Goal: Information Seeking & Learning: Learn about a topic

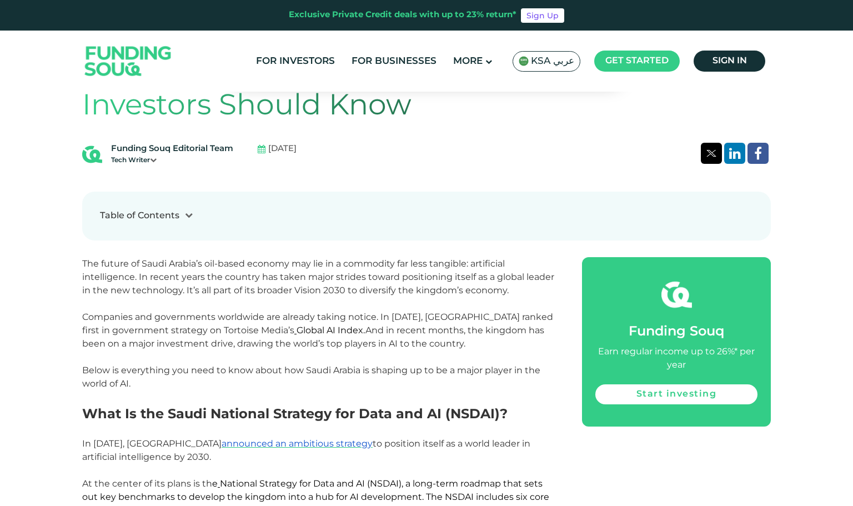
scroll to position [458, 0]
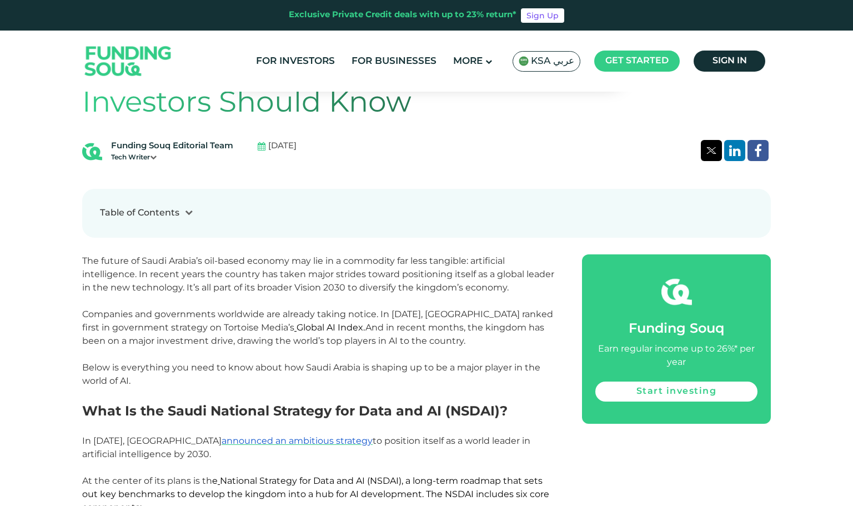
drag, startPoint x: 380, startPoint y: 313, endPoint x: 444, endPoint y: 335, distance: 68.1
click at [444, 335] on p "Companies and governments worldwide are already taking notice. In [DATE], [GEOG…" at bounding box center [319, 328] width 475 height 40
copy span "In [DATE], [GEOGRAPHIC_DATA] ranked first in government strategy on Tortoise Me…"
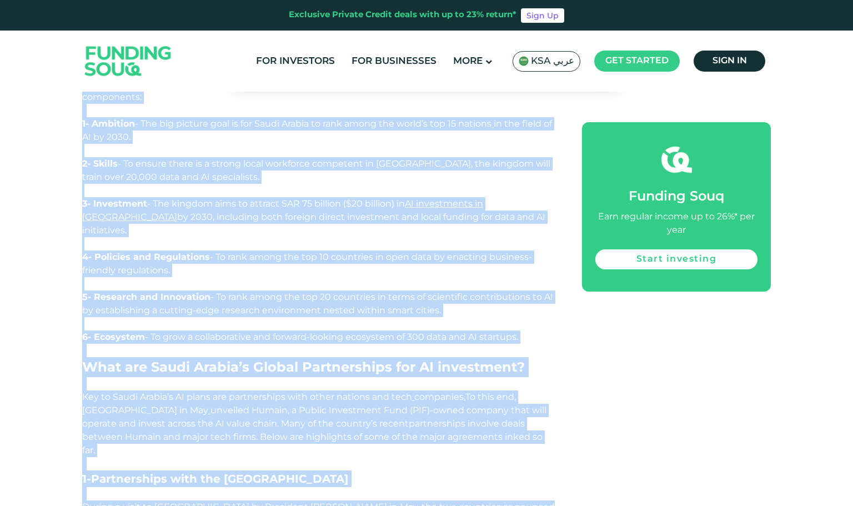
scroll to position [1005, 0]
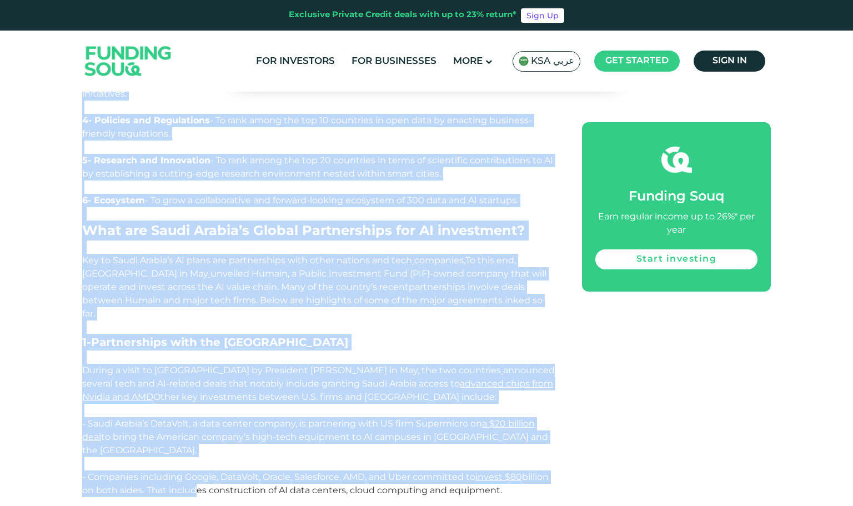
drag, startPoint x: 87, startPoint y: 202, endPoint x: 535, endPoint y: 190, distance: 448.2
copy div "Lore Ip dol Sitam Consecte Adipisci eli Sedd eiu TE (INCID)? Ut 8265, Labor Etd…"
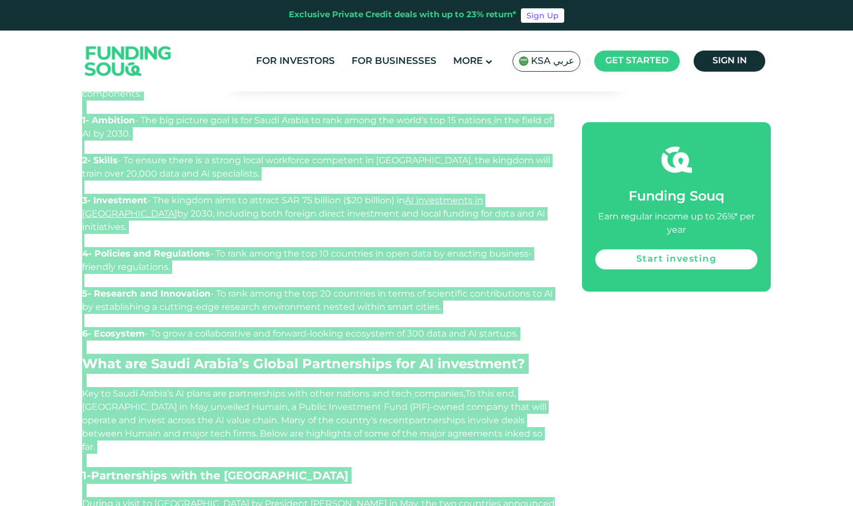
scroll to position [852, 0]
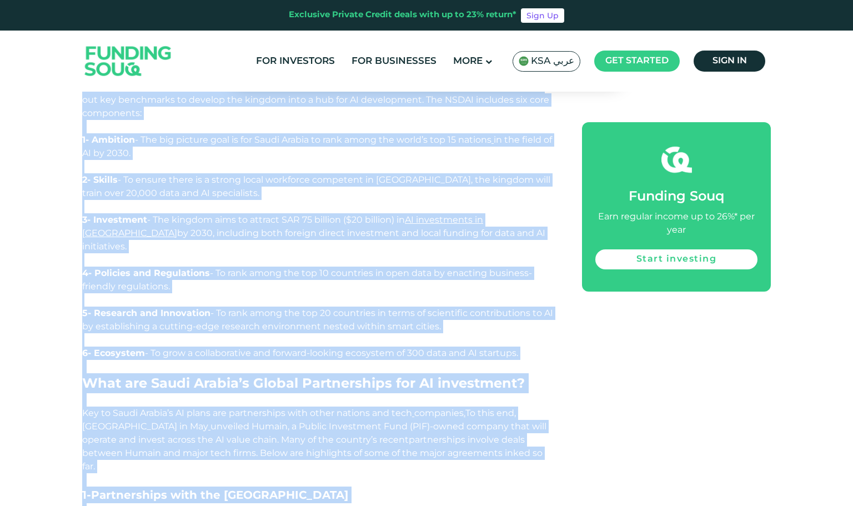
click at [474, 319] on p "5- Research and Innovation - To rank among the top 20 countries in terms of sci…" at bounding box center [319, 326] width 475 height 40
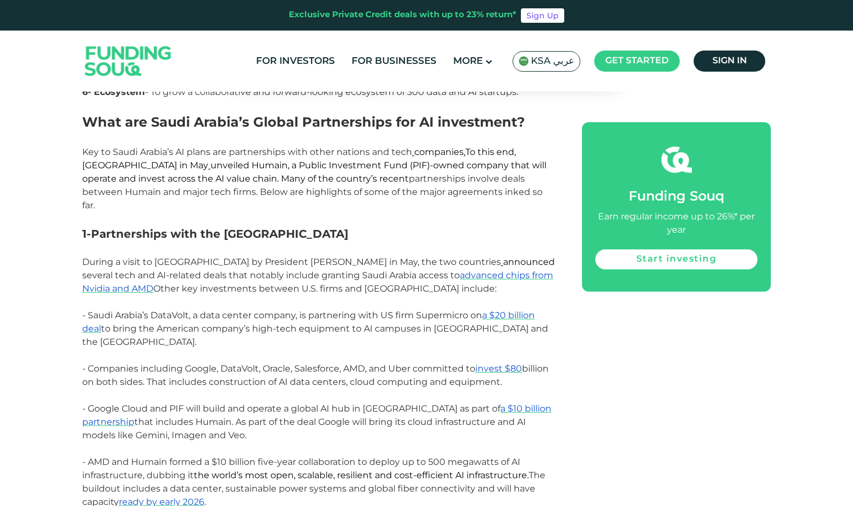
scroll to position [1116, 0]
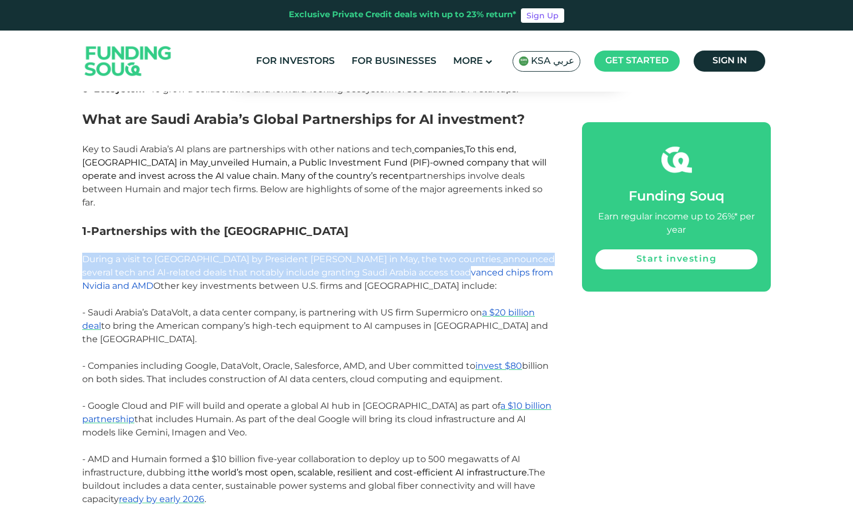
drag, startPoint x: 81, startPoint y: 233, endPoint x: 385, endPoint y: 246, distance: 304.0
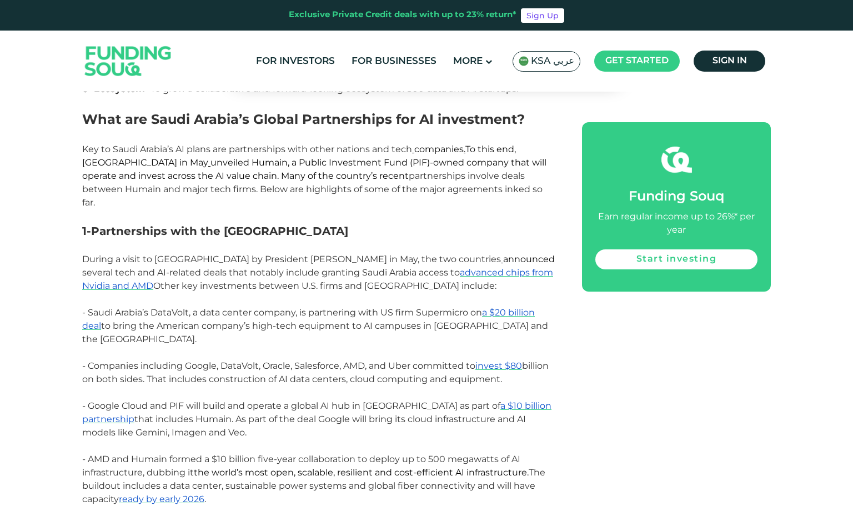
click at [226, 360] on span "- Companies including Google, DataVolt, Oracle, Salesforce, AMD, and Uber commi…" at bounding box center [315, 372] width 466 height 24
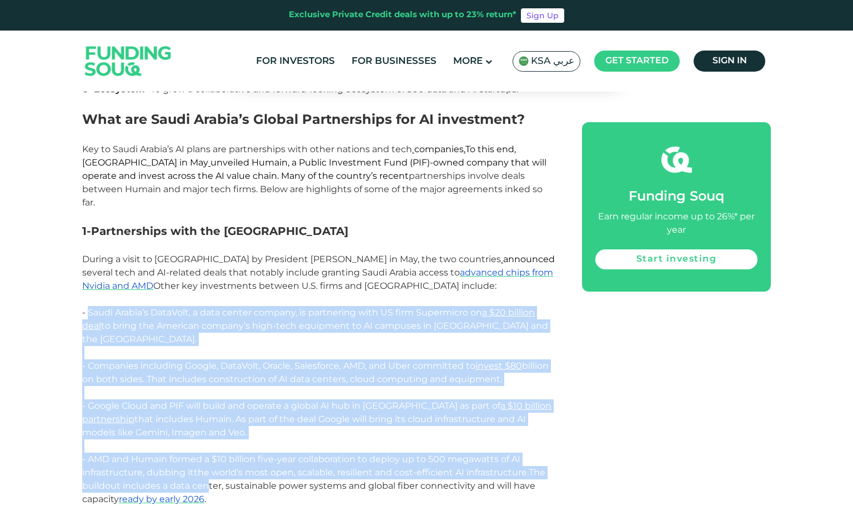
drag, startPoint x: 88, startPoint y: 284, endPoint x: 206, endPoint y: 442, distance: 196.8
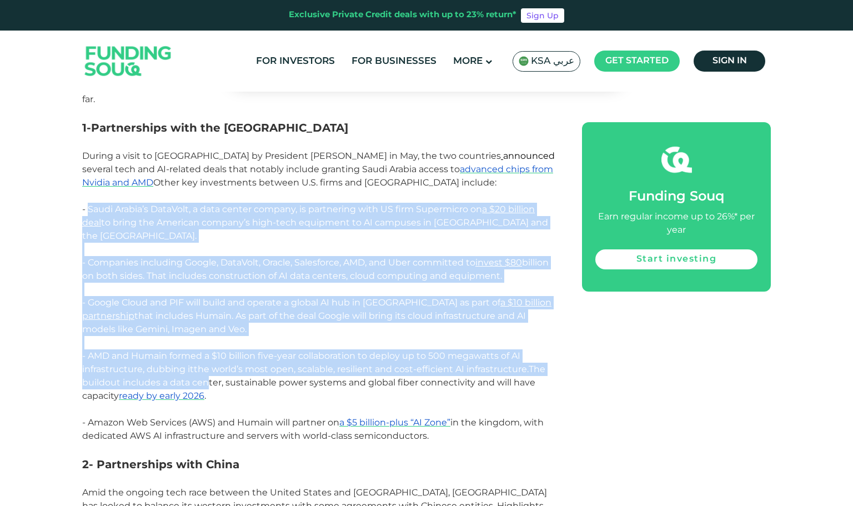
scroll to position [1227, 0]
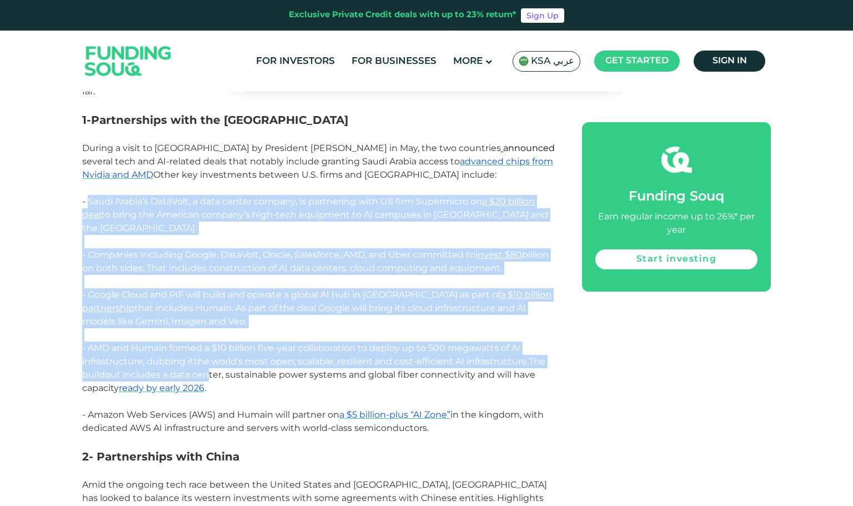
click at [480, 408] on p "- Amazon Web Services (AWS) and Humain will partner on a $5 billion-plus “AI Zo…" at bounding box center [319, 421] width 475 height 27
copy div "Lorem Ipsumd’s AmetCons, a elit seddoe tempori, ut laboreetdo magn AL enim Admi…"
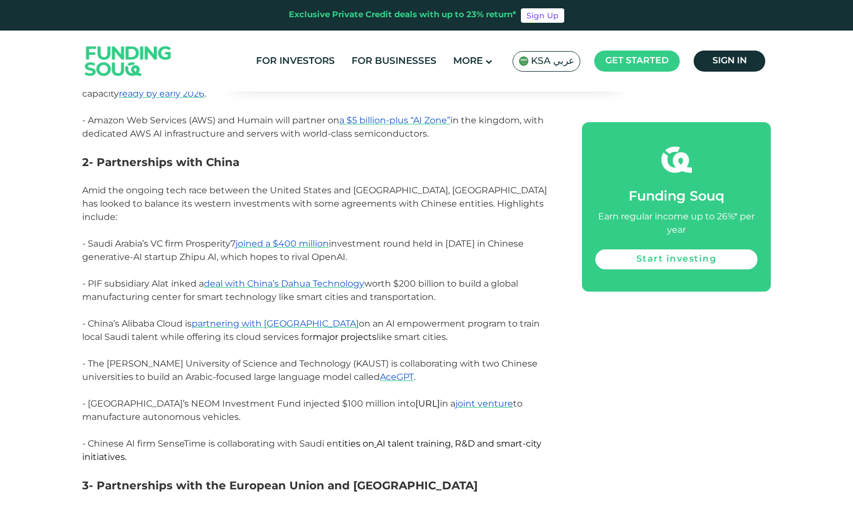
scroll to position [1518, 0]
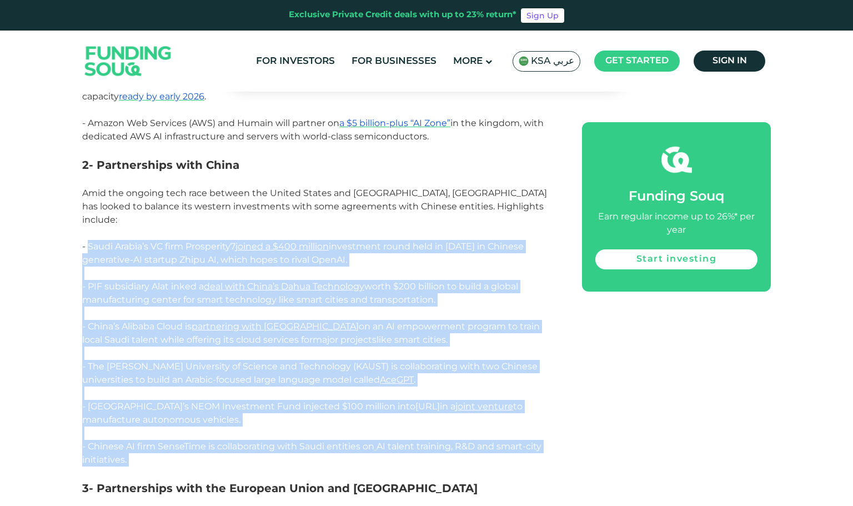
drag, startPoint x: 87, startPoint y: 192, endPoint x: 150, endPoint y: 406, distance: 223.8
click at [150, 406] on div "The future of Saudi Arabia’s oil-based economy may lie in a commodity far less …" at bounding box center [319, 193] width 475 height 1998
copy div "Saudi Arabia’s VC firm Prosperity7 joined a $400 million investment round held …"
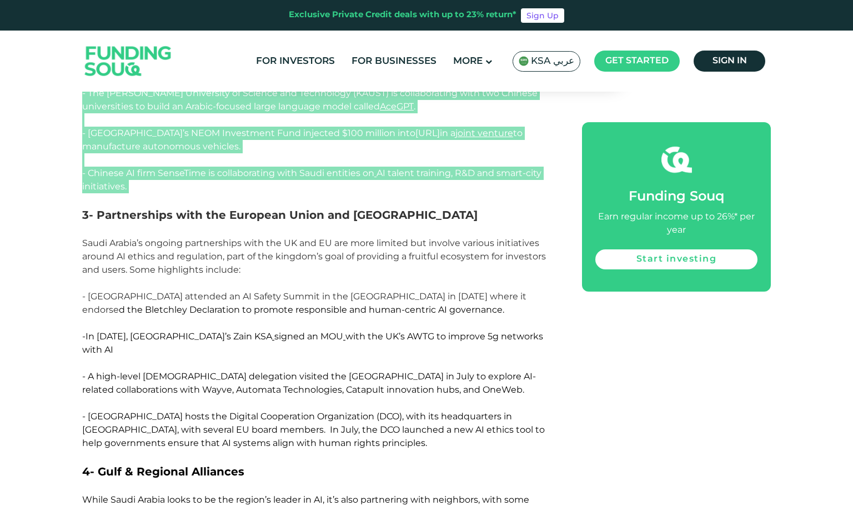
scroll to position [1796, 0]
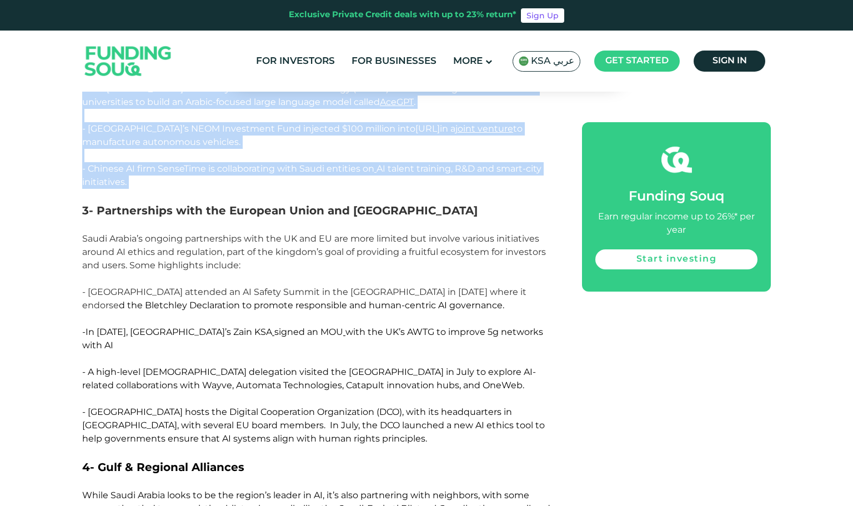
copy div "Saudi Arabia’s VC firm Prosperity7 joined a $400 million investment round held …"
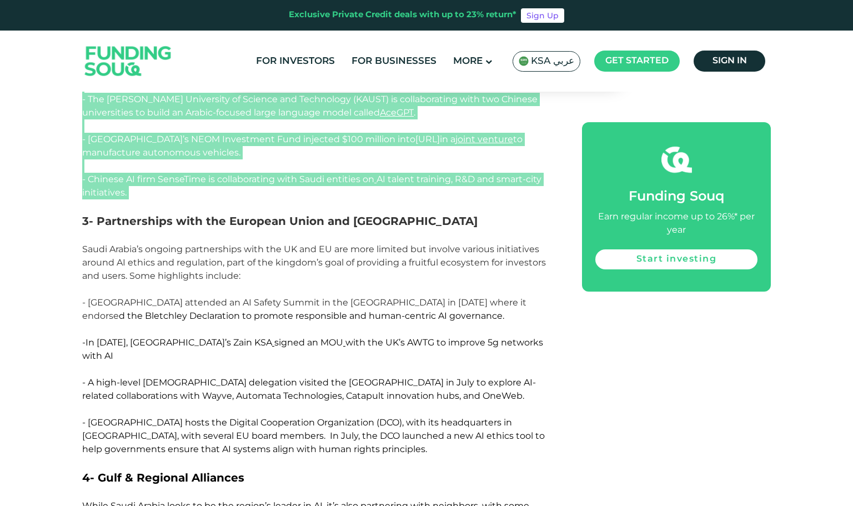
scroll to position [1782, 0]
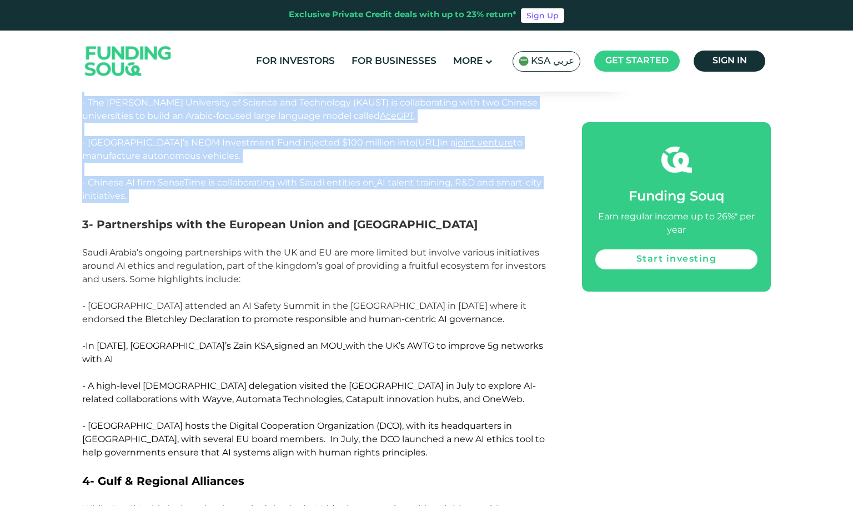
click at [88, 247] on span "Saudi Arabia’s ongoing partnerships with the UK and EU are more limited but inv…" at bounding box center [314, 265] width 464 height 37
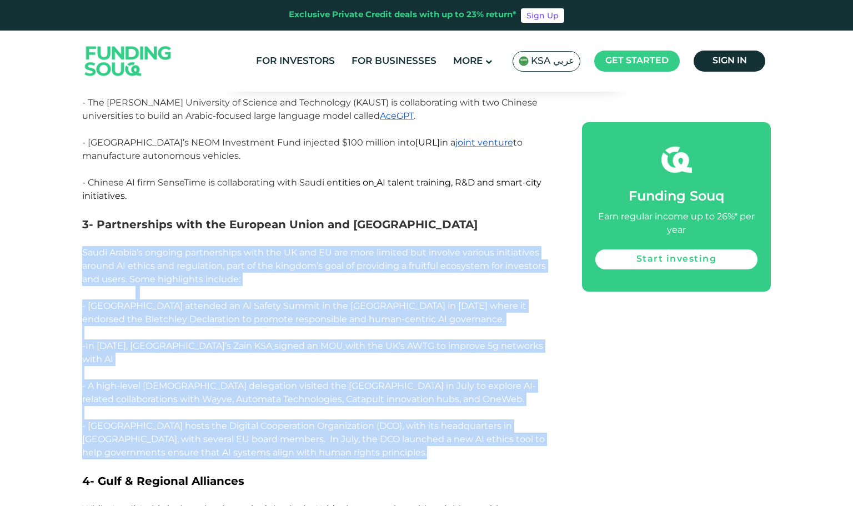
drag, startPoint x: 84, startPoint y: 199, endPoint x: 315, endPoint y: 385, distance: 296.5
copy div "Saudi Arabia’s ongoing partnerships with the UK and EU are more limited but inv…"
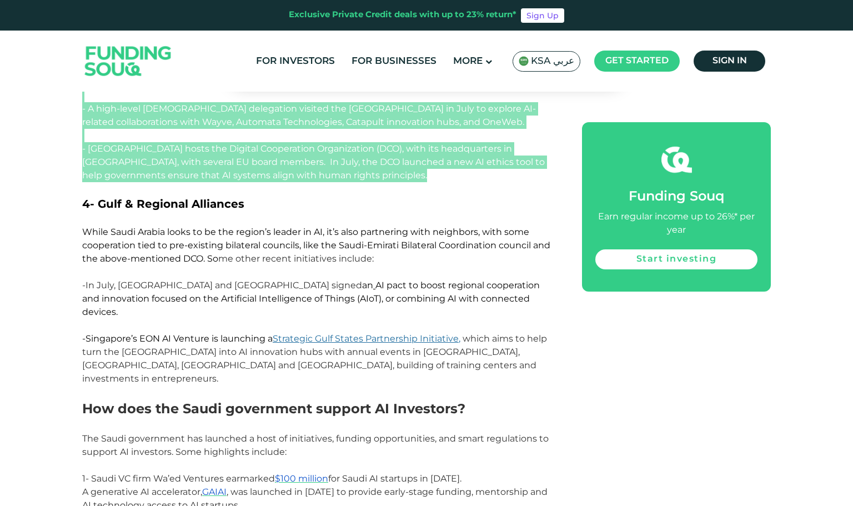
scroll to position [2060, 0]
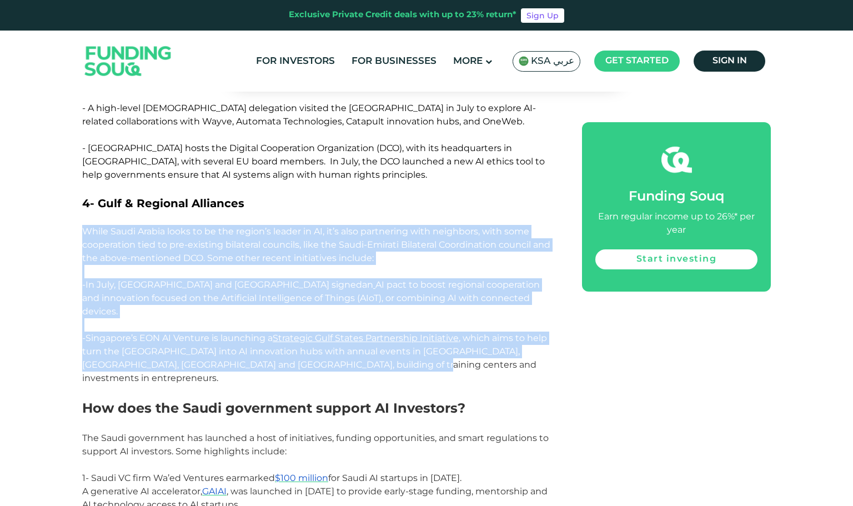
drag, startPoint x: 82, startPoint y: 163, endPoint x: 371, endPoint y: 284, distance: 312.8
copy div "While Saudi Arabia looks to be the region’s leader in AI, it’s also partnering …"
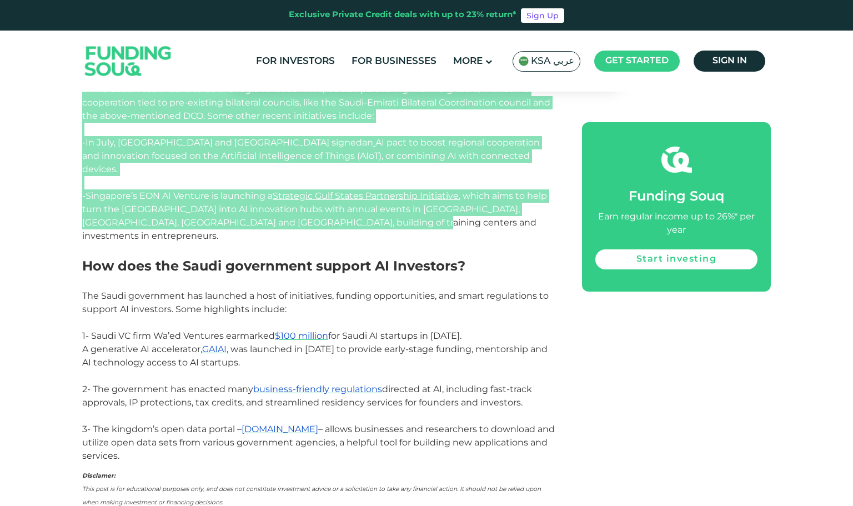
scroll to position [2199, 0]
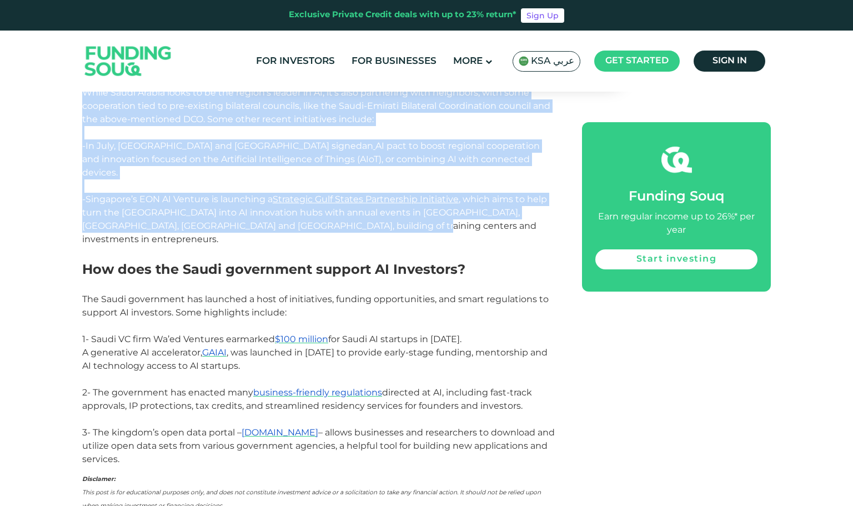
drag, startPoint x: 82, startPoint y: 174, endPoint x: 169, endPoint y: 365, distance: 209.7
copy div "How does the Saudi government support AI Investors? The Saudi government has la…"
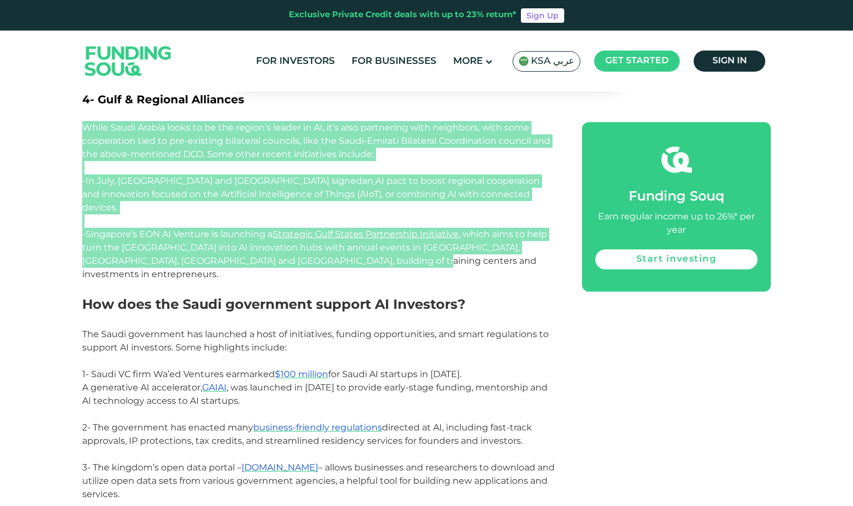
scroll to position [2157, 0]
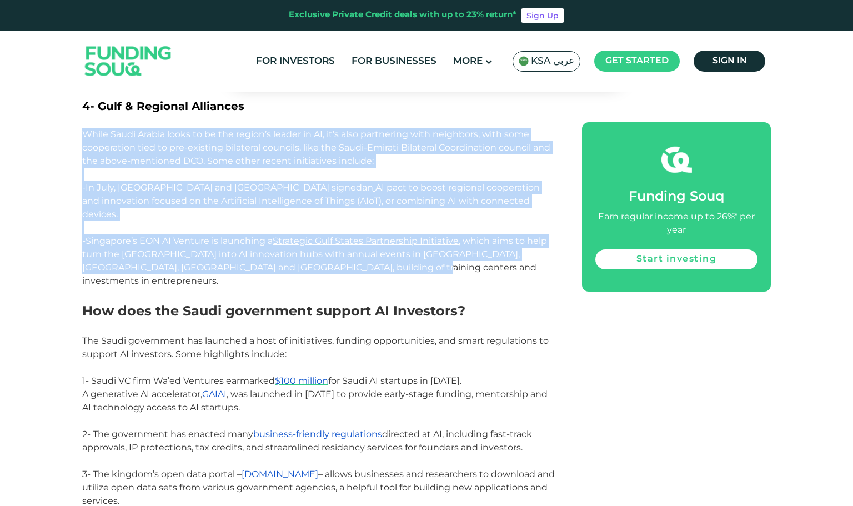
drag, startPoint x: 148, startPoint y: 1, endPoint x: 39, endPoint y: 131, distance: 169.9
